Goal: Transaction & Acquisition: Purchase product/service

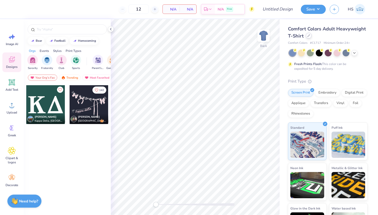
click at [309, 37] on div at bounding box center [308, 36] width 6 height 6
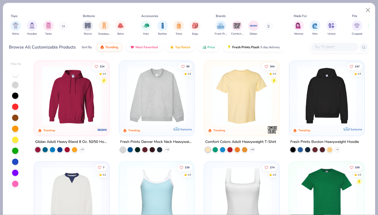
click at [268, 27] on icon at bounding box center [268, 26] width 3 height 3
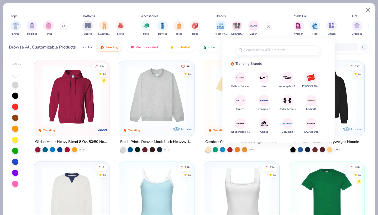
click at [240, 81] on img at bounding box center [239, 77] width 9 height 9
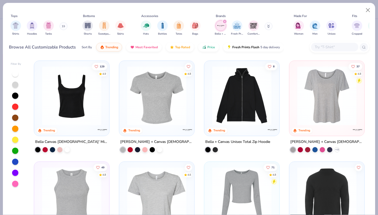
scroll to position [8, 0]
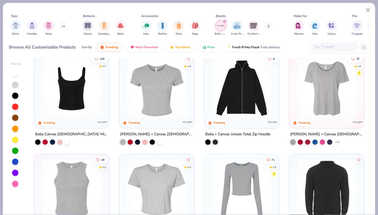
click at [329, 110] on img at bounding box center [326, 87] width 64 height 59
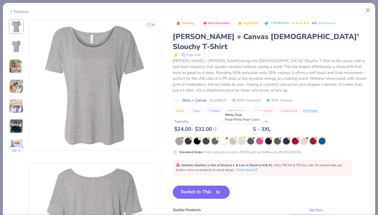
click at [243, 137] on div at bounding box center [241, 140] width 7 height 7
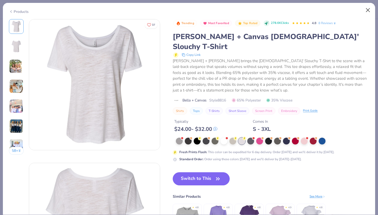
click at [369, 9] on button "Close" at bounding box center [368, 10] width 10 height 10
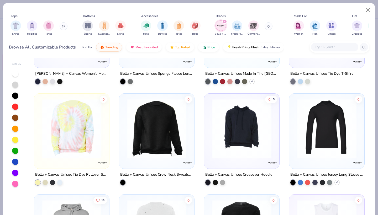
scroll to position [1279, 0]
